Goal: Information Seeking & Learning: Learn about a topic

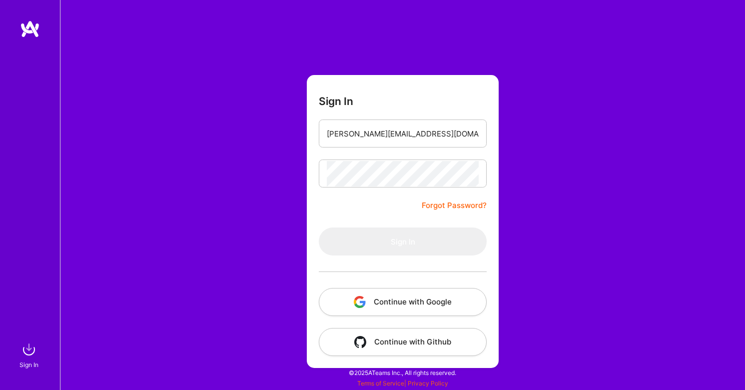
type input "[PERSON_NAME][EMAIL_ADDRESS][DOMAIN_NAME]"
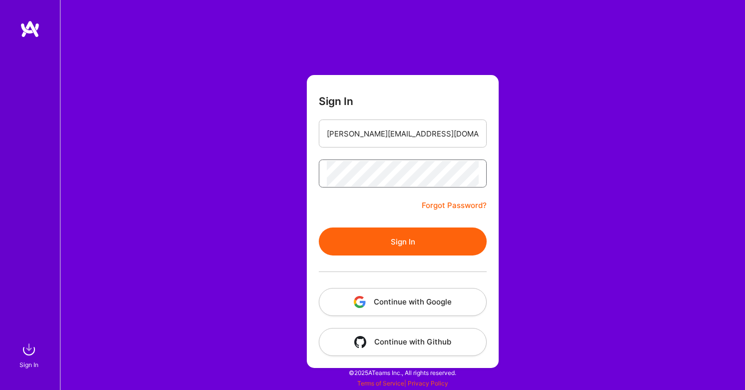
click at [403, 241] on button "Sign In" at bounding box center [403, 241] width 168 height 28
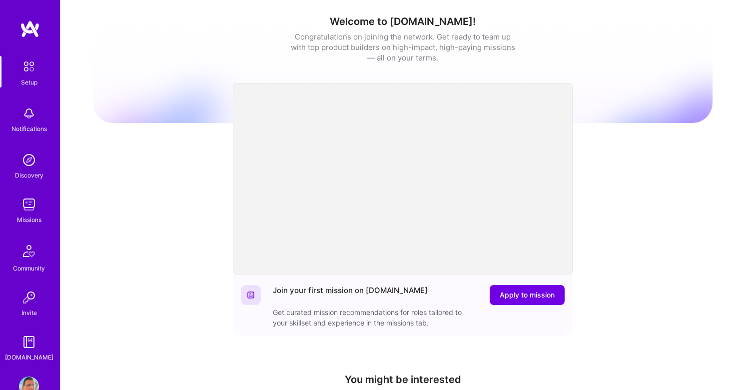
click at [30, 206] on img at bounding box center [29, 204] width 20 height 20
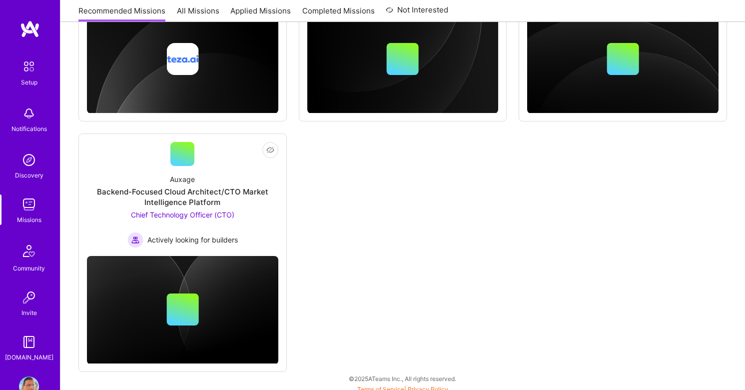
scroll to position [526, 0]
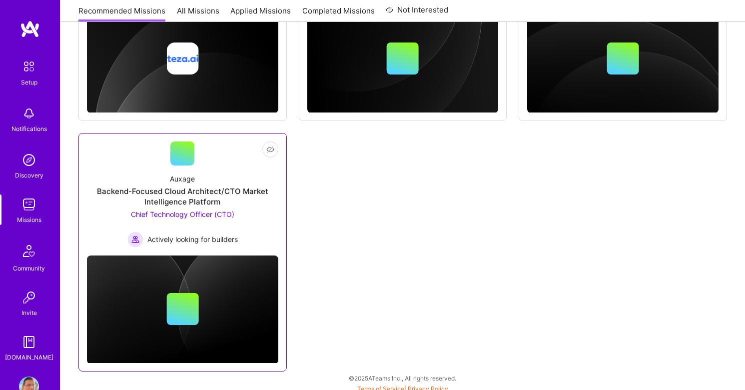
click at [195, 216] on span "Chief Technology Officer (CTO)" at bounding box center [182, 214] width 103 height 8
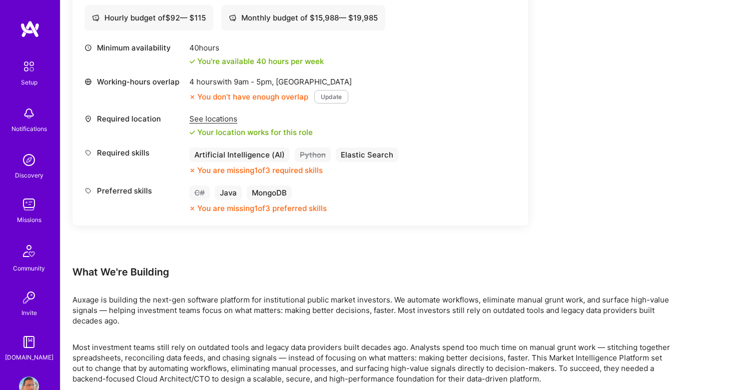
scroll to position [388, 0]
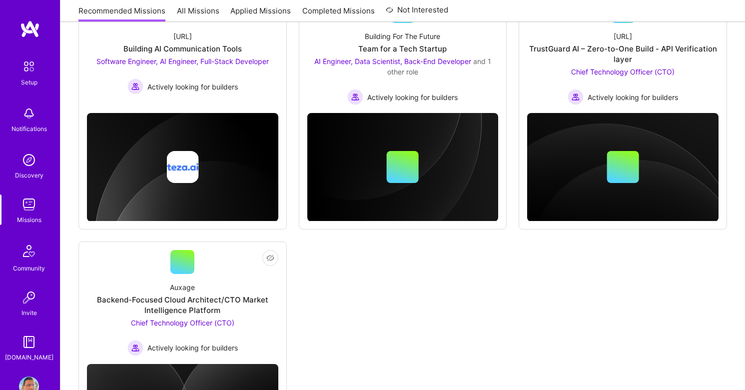
scroll to position [526, 0]
